Goal: Information Seeking & Learning: Learn about a topic

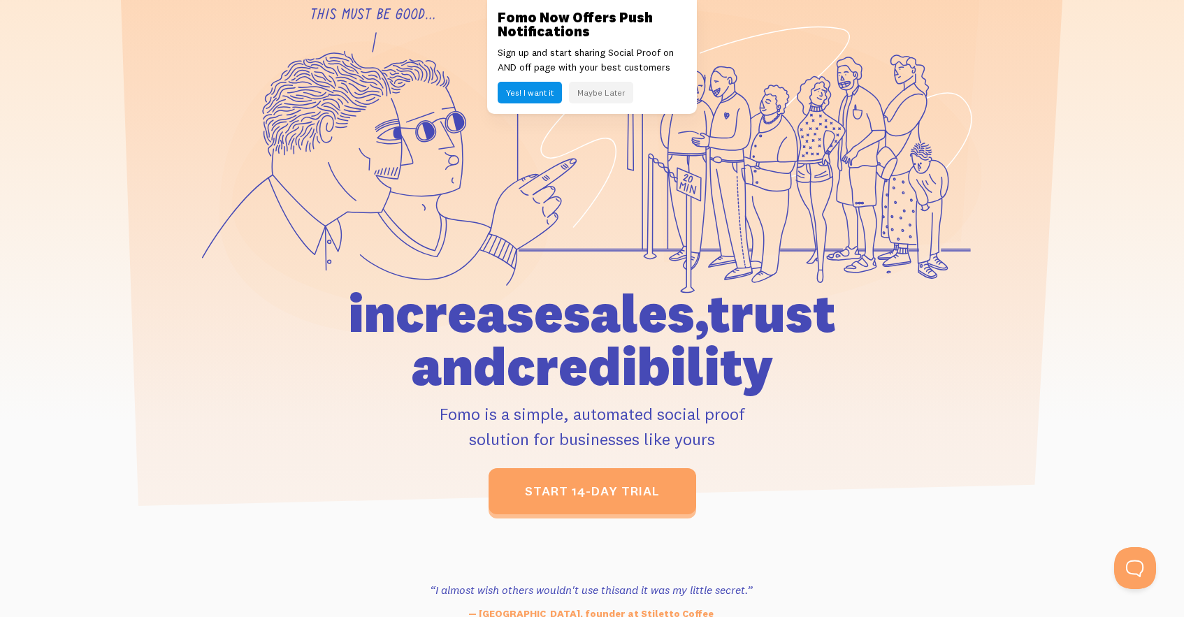
scroll to position [151, 0]
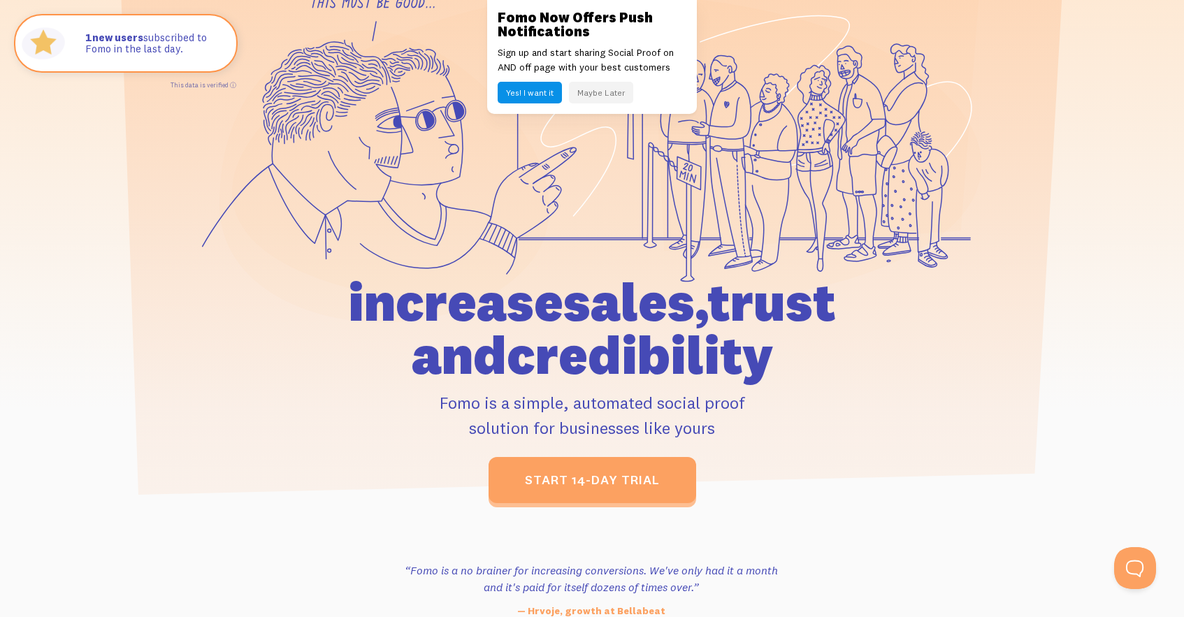
click at [603, 97] on button "Maybe Later" at bounding box center [601, 93] width 64 height 22
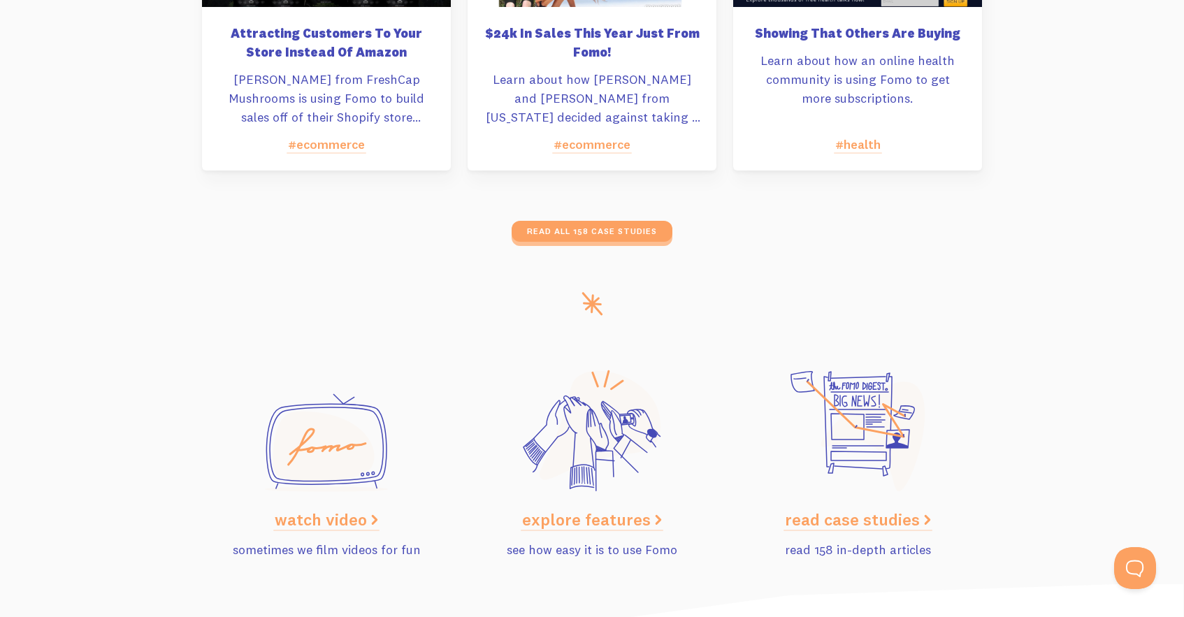
scroll to position [7022, 0]
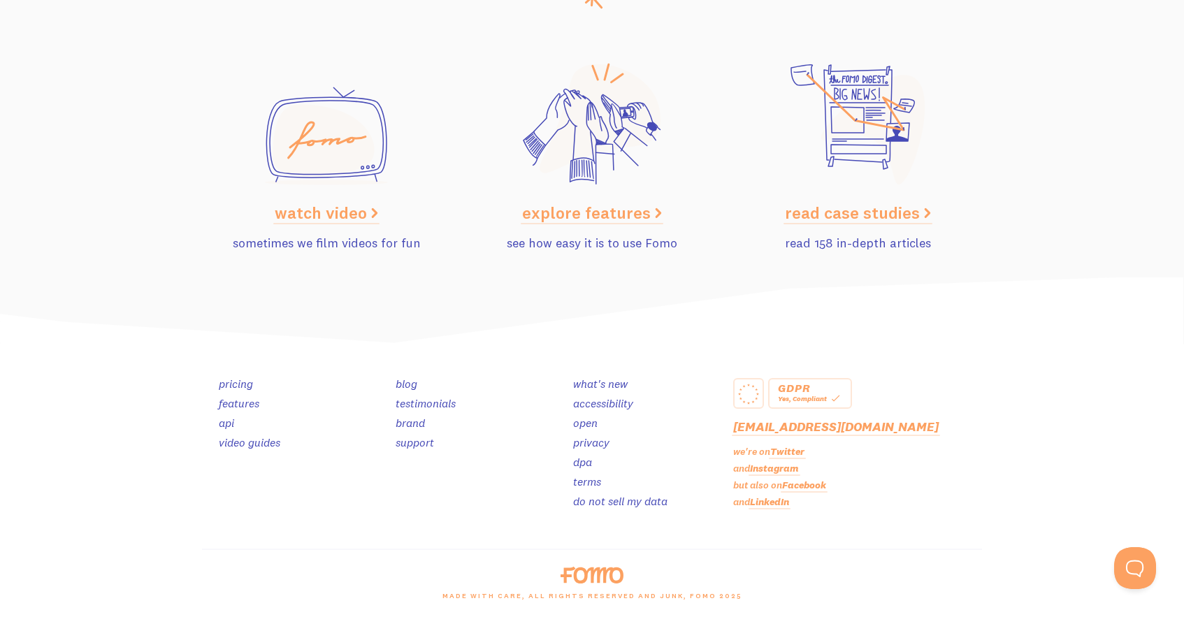
click at [245, 384] on link "pricing" at bounding box center [236, 384] width 34 height 14
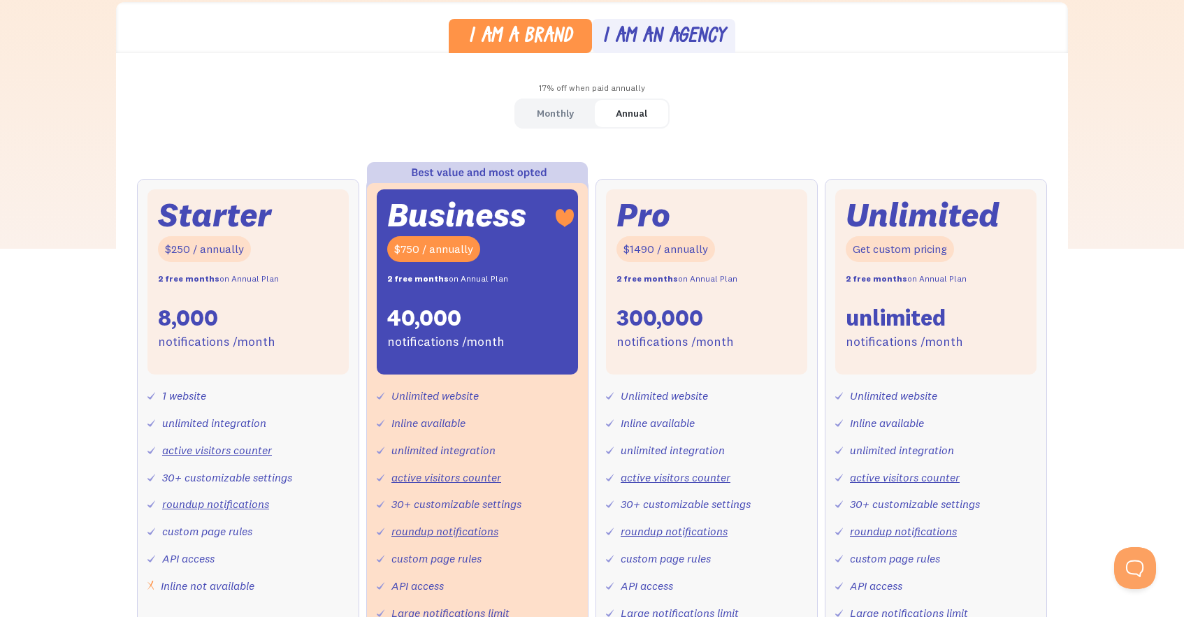
scroll to position [398, 0]
click at [549, 113] on div "Monthly" at bounding box center [555, 113] width 37 height 20
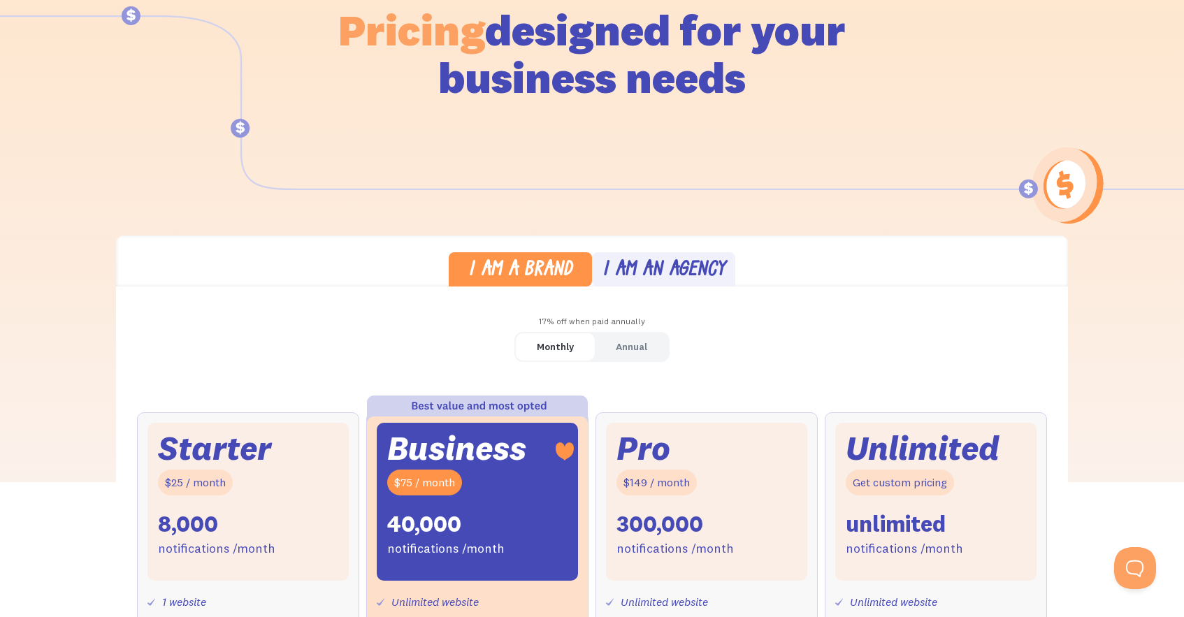
scroll to position [189, 0]
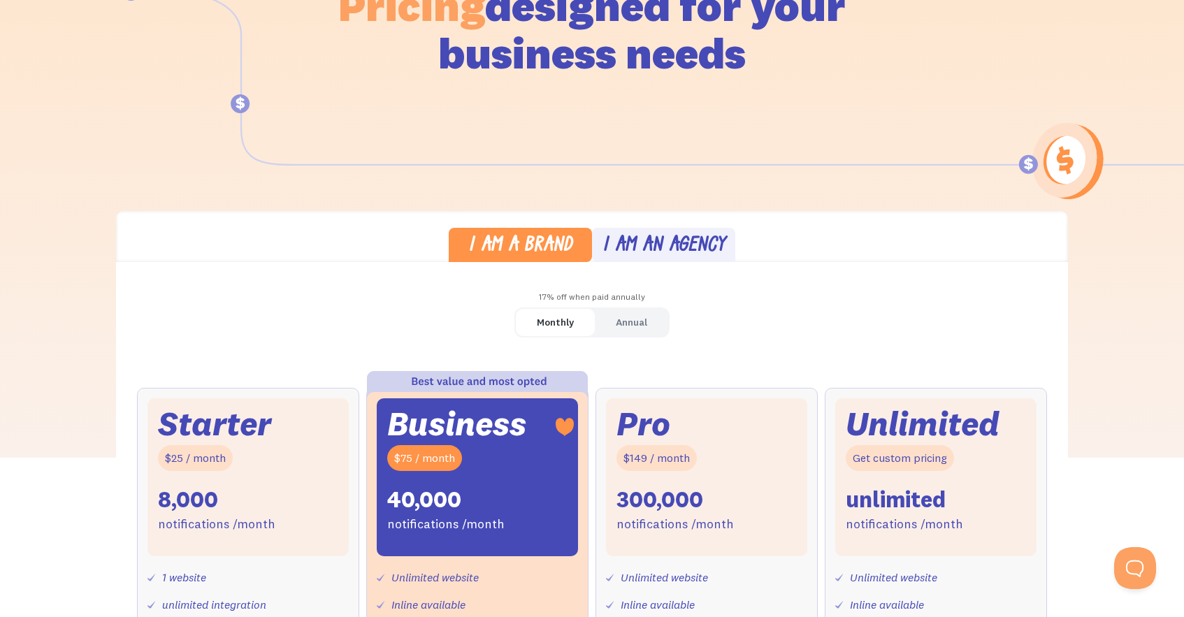
click at [631, 327] on div "Annual" at bounding box center [631, 322] width 31 height 20
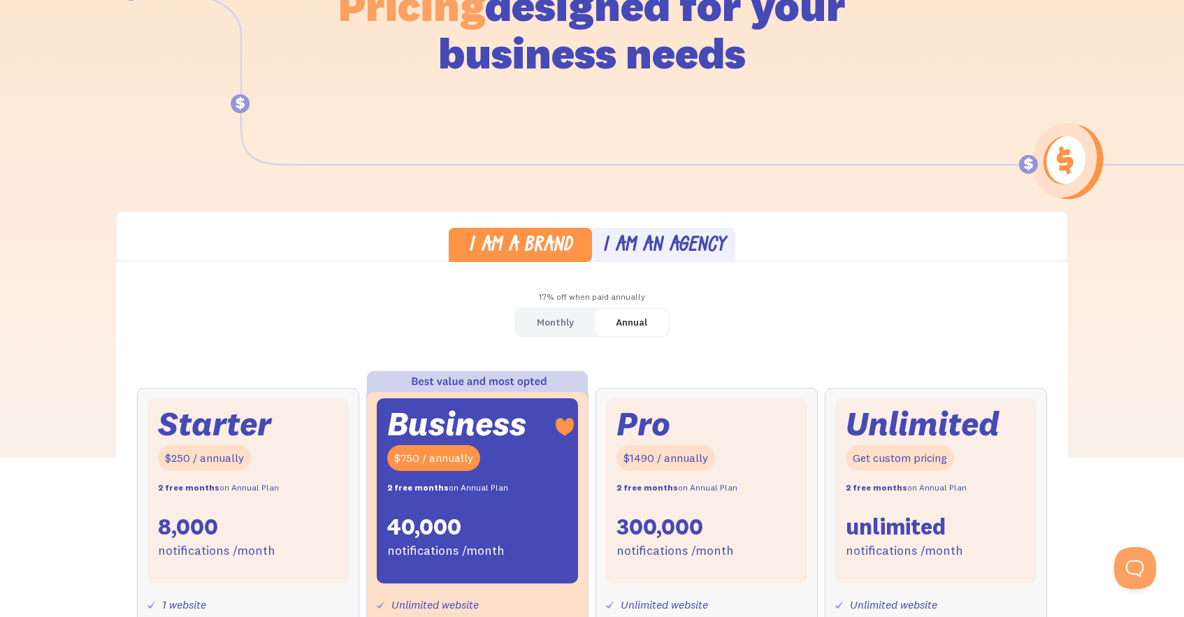
click at [685, 233] on link "I am an agency" at bounding box center [663, 245] width 143 height 34
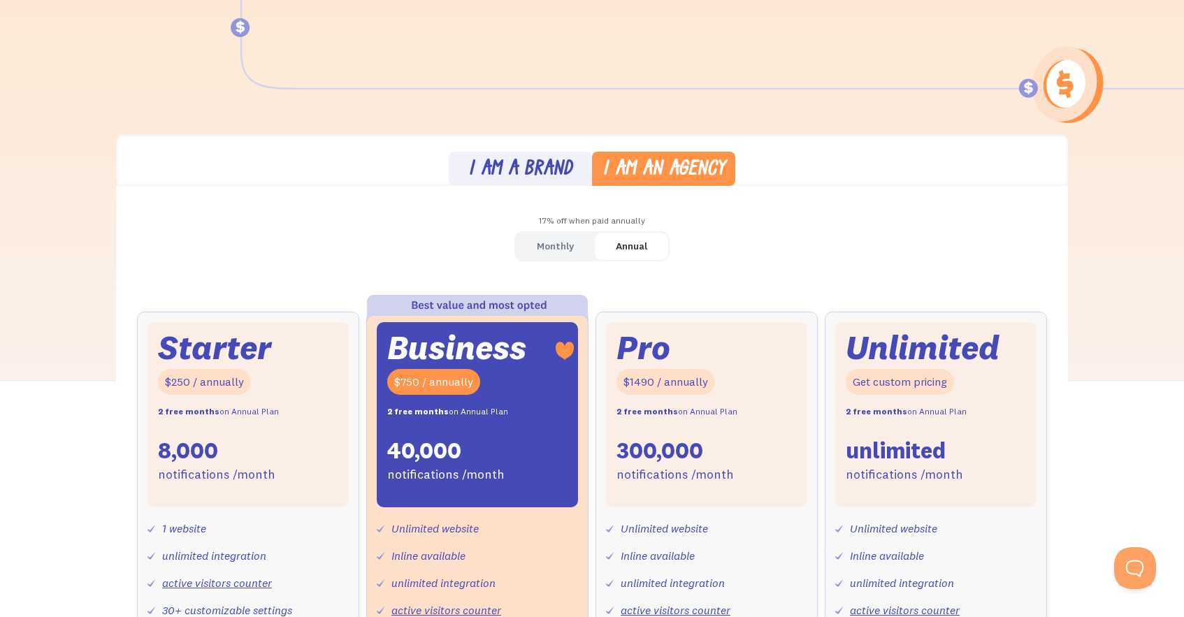
scroll to position [0, 0]
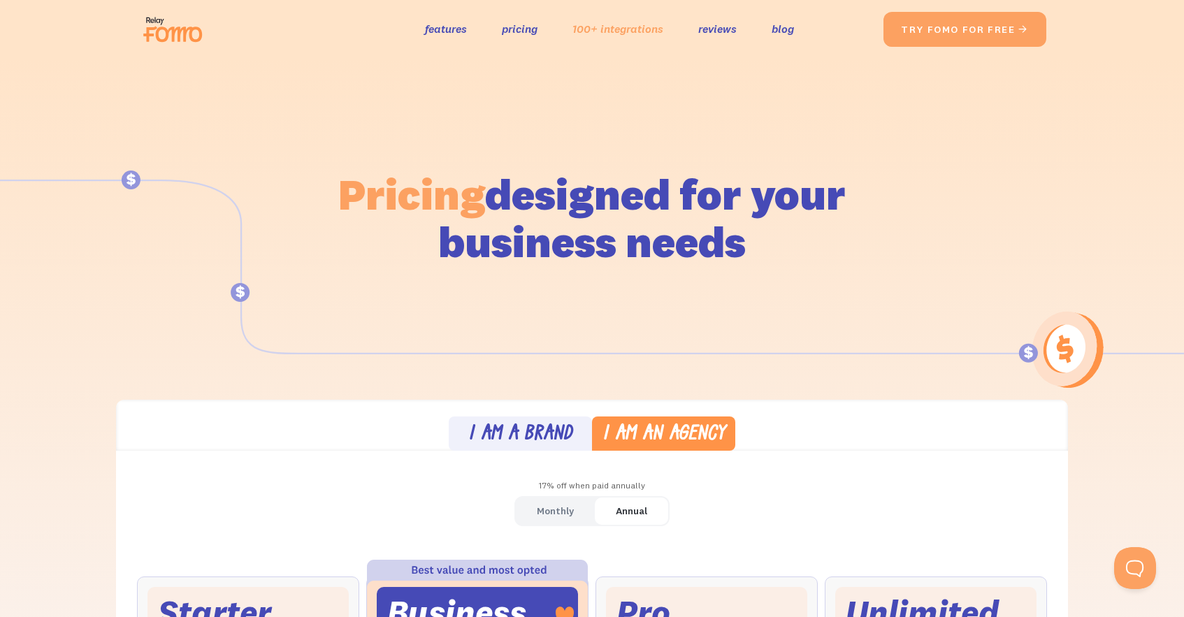
click at [635, 34] on link "100+ integrations" at bounding box center [617, 29] width 91 height 20
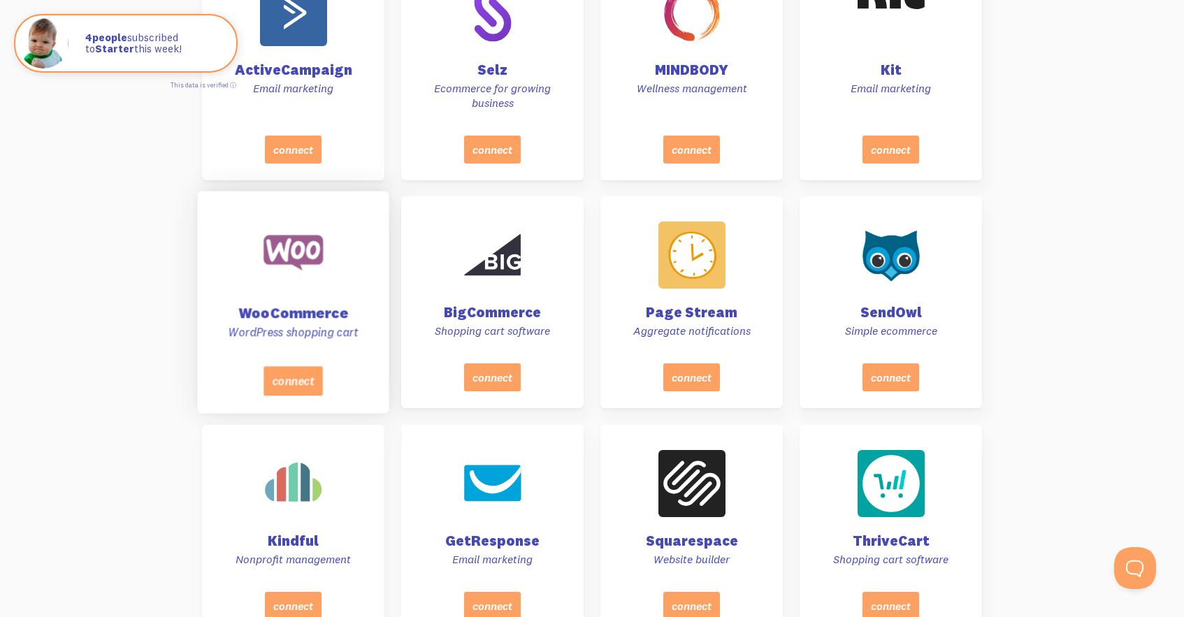
scroll to position [2898, 0]
